Goal: Task Accomplishment & Management: Manage account settings

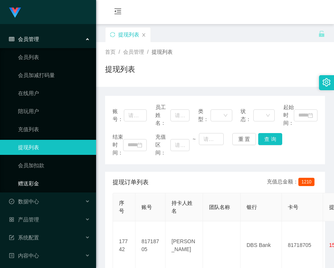
click at [32, 182] on link "赠送彩金" at bounding box center [54, 183] width 72 height 15
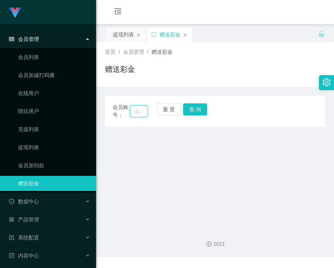
click at [137, 112] on input "text" at bounding box center [139, 111] width 18 height 12
paste input "Selina"
type input "Selina"
click at [197, 112] on button "查 询" at bounding box center [195, 109] width 24 height 12
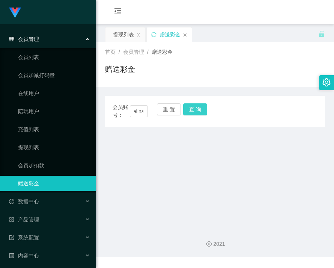
scroll to position [0, 0]
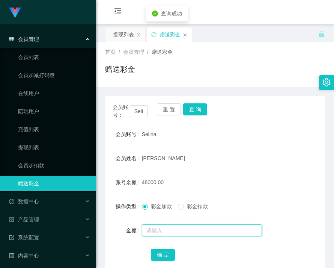
click at [184, 232] on input "text" at bounding box center [202, 230] width 120 height 12
type input "102000"
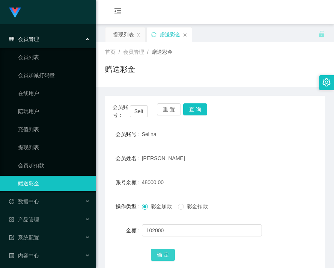
click at [165, 253] on button "确 定" at bounding box center [163, 255] width 24 height 12
click at [40, 217] on div "产品管理" at bounding box center [48, 219] width 96 height 15
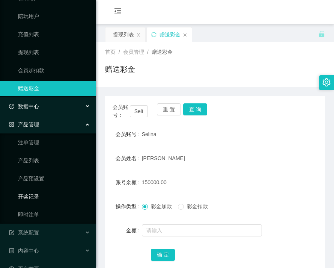
scroll to position [111, 0]
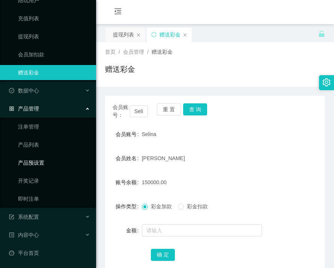
click at [36, 163] on link "产品预设置" at bounding box center [54, 162] width 72 height 15
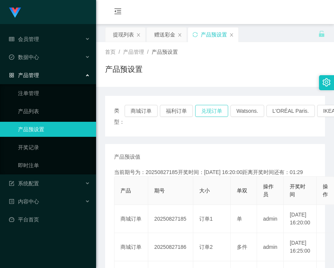
click at [215, 112] on button "兑现订单" at bounding box center [211, 111] width 33 height 12
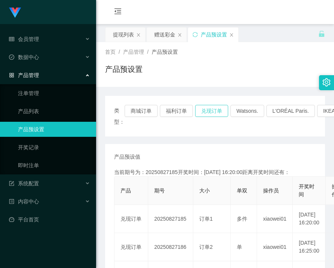
click at [215, 112] on button "兑现订单" at bounding box center [211, 111] width 33 height 12
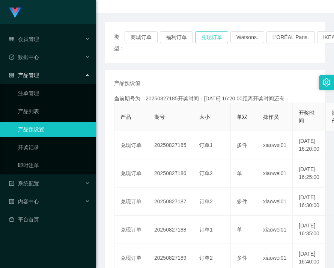
scroll to position [75, 0]
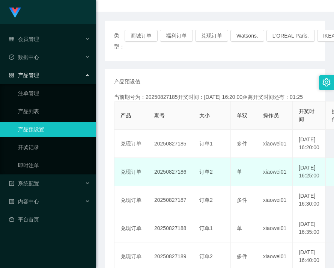
click at [167, 181] on td "20250827186" at bounding box center [170, 172] width 45 height 28
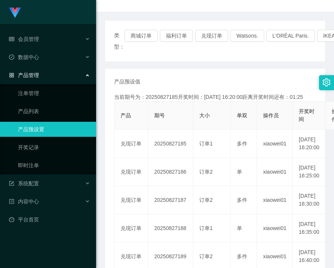
copy td "20250827186"
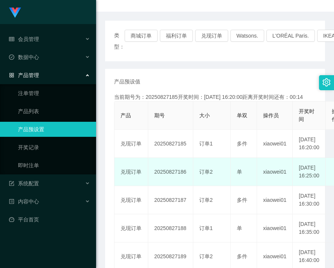
click at [180, 184] on td "20250827186" at bounding box center [170, 172] width 45 height 28
click at [153, 181] on td "20250827187" at bounding box center [170, 172] width 45 height 28
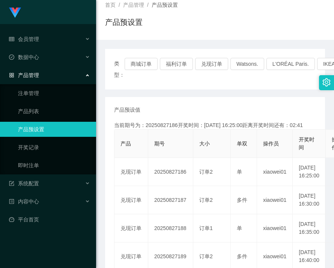
scroll to position [0, 0]
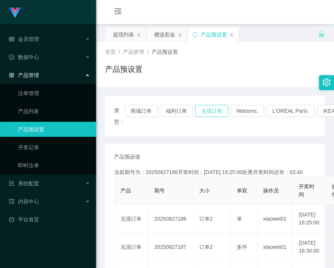
click at [204, 115] on button "兑现订单" at bounding box center [211, 111] width 33 height 12
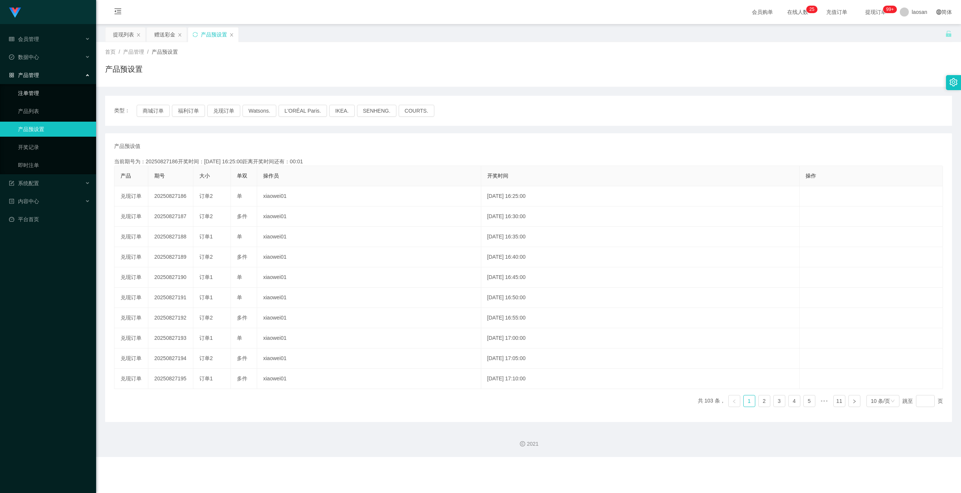
click at [38, 97] on link "注单管理" at bounding box center [54, 93] width 72 height 15
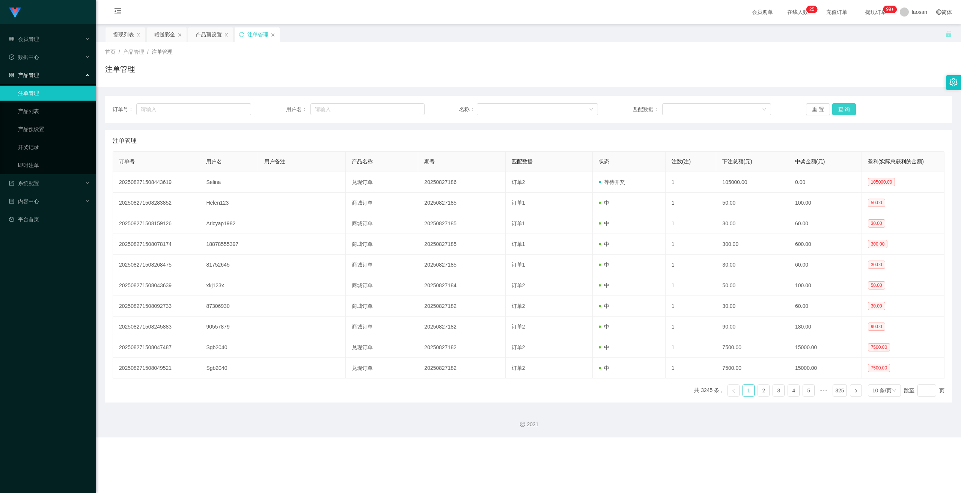
click at [334, 107] on button "查 询" at bounding box center [845, 109] width 24 height 12
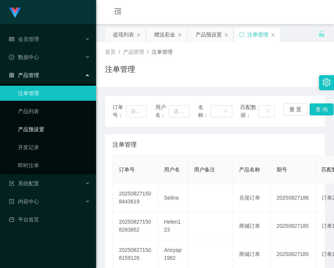
drag, startPoint x: 33, startPoint y: 130, endPoint x: 65, endPoint y: 120, distance: 33.0
click at [34, 130] on link "产品预设置" at bounding box center [54, 129] width 72 height 15
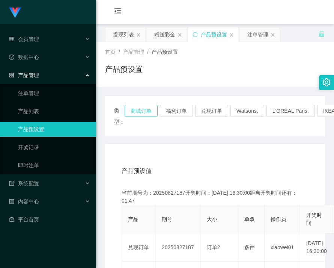
click at [141, 113] on button "商城订单" at bounding box center [141, 111] width 33 height 12
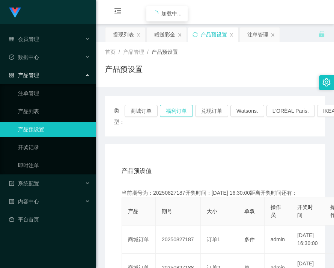
click at [165, 112] on button "福利订单" at bounding box center [176, 111] width 33 height 12
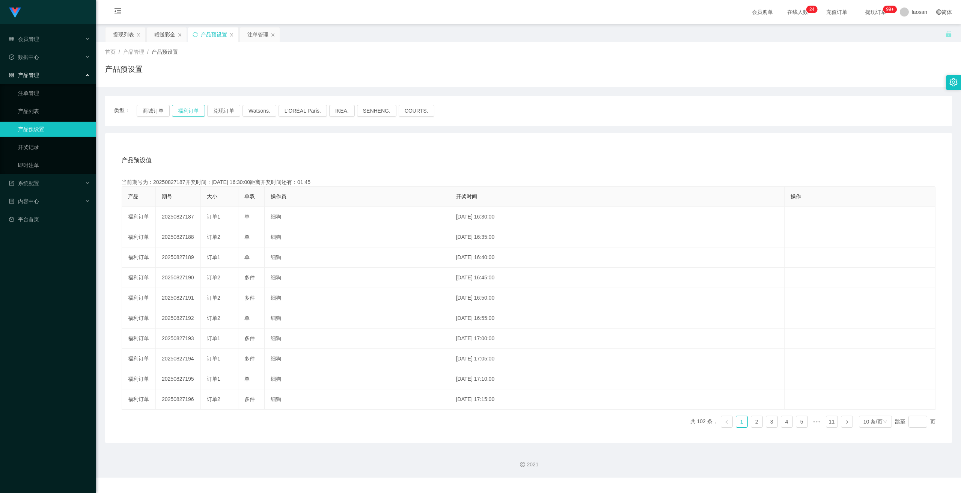
click at [186, 114] on button "福利订单" at bounding box center [188, 111] width 33 height 12
click at [32, 98] on link "注单管理" at bounding box center [54, 93] width 72 height 15
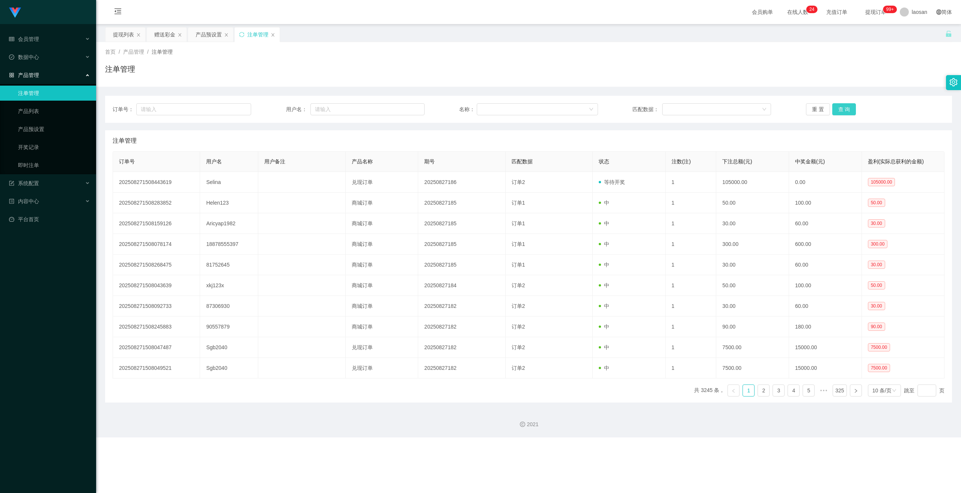
click at [334, 111] on button "查 询" at bounding box center [845, 109] width 24 height 12
click at [334, 115] on button "查 询" at bounding box center [845, 109] width 24 height 12
click at [334, 109] on button "查 询" at bounding box center [845, 109] width 24 height 12
click at [334, 110] on button "查 询" at bounding box center [845, 109] width 24 height 12
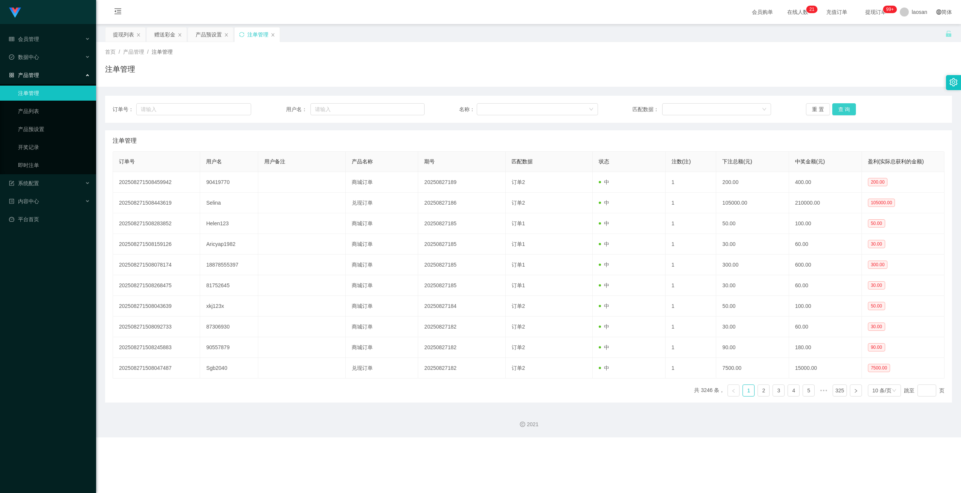
click at [334, 110] on button "查 询" at bounding box center [845, 109] width 24 height 12
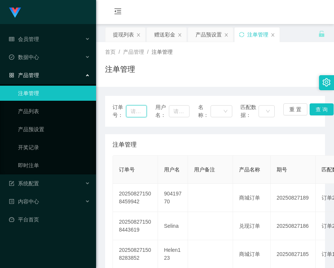
click at [136, 111] on input "text" at bounding box center [136, 111] width 21 height 12
paste input "Selina"
type input "Selina"
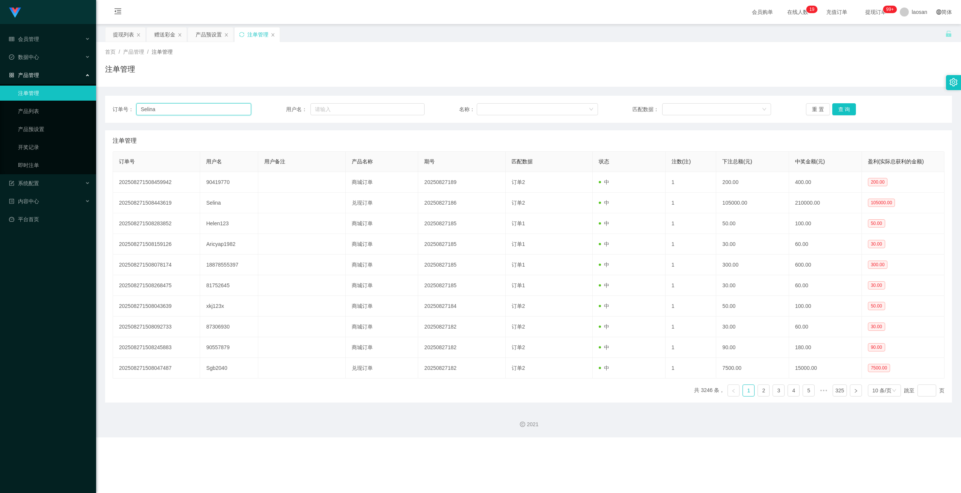
click at [199, 115] on input "Selina" at bounding box center [193, 109] width 115 height 12
click at [198, 114] on input "Selina" at bounding box center [193, 109] width 115 height 12
drag, startPoint x: 45, startPoint y: 36, endPoint x: 53, endPoint y: 44, distance: 11.4
click at [45, 36] on div "会员管理" at bounding box center [48, 39] width 96 height 15
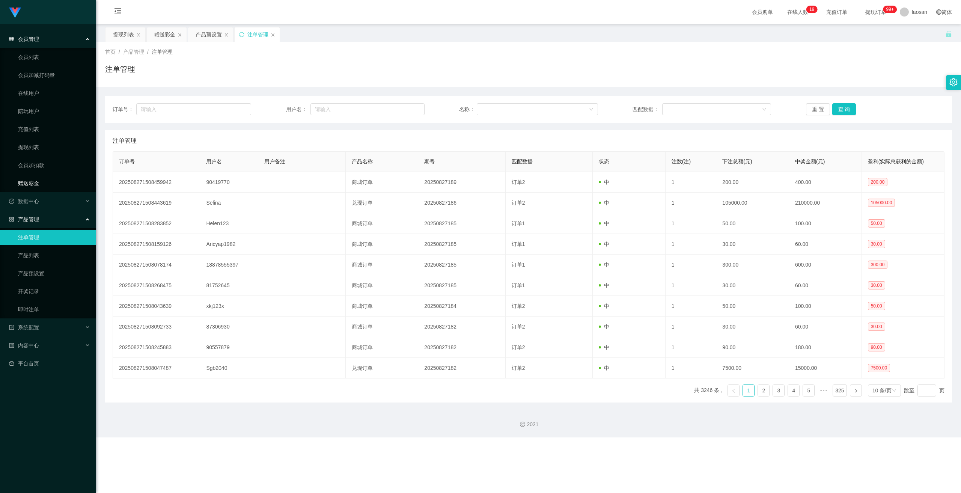
click at [45, 178] on link "赠送彩金" at bounding box center [54, 183] width 72 height 15
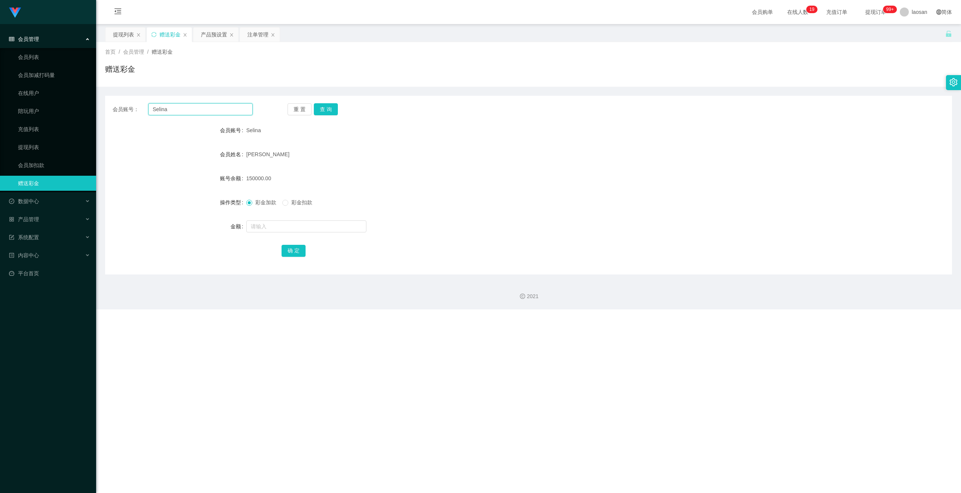
click at [210, 109] on input "Selina" at bounding box center [200, 109] width 104 height 12
click at [317, 107] on button "查 询" at bounding box center [326, 109] width 24 height 12
click at [256, 180] on span "255000.00" at bounding box center [258, 178] width 25 height 6
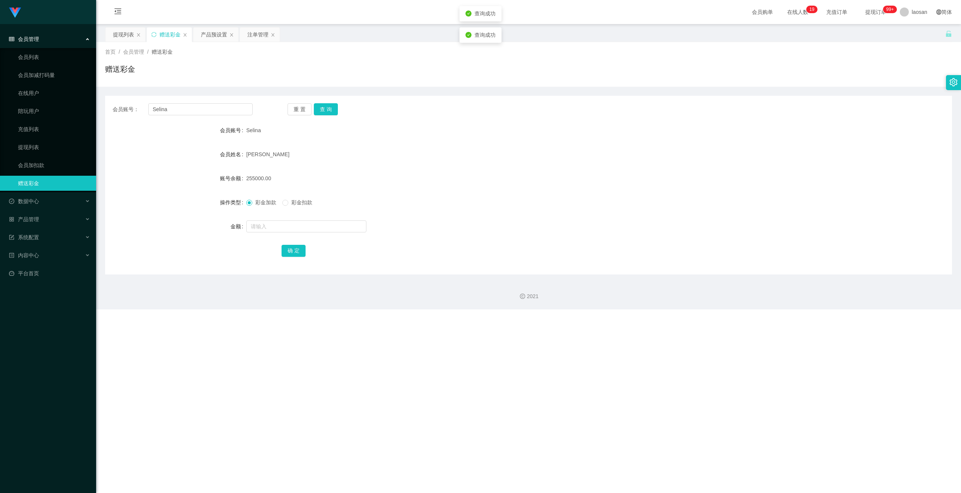
click at [256, 180] on span "255000.00" at bounding box center [258, 178] width 25 height 6
copy span "255000.00"
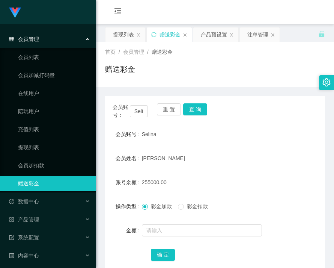
click at [151, 135] on span "Selina" at bounding box center [149, 134] width 15 height 6
copy span "Selina"
